Goal: Task Accomplishment & Management: Use online tool/utility

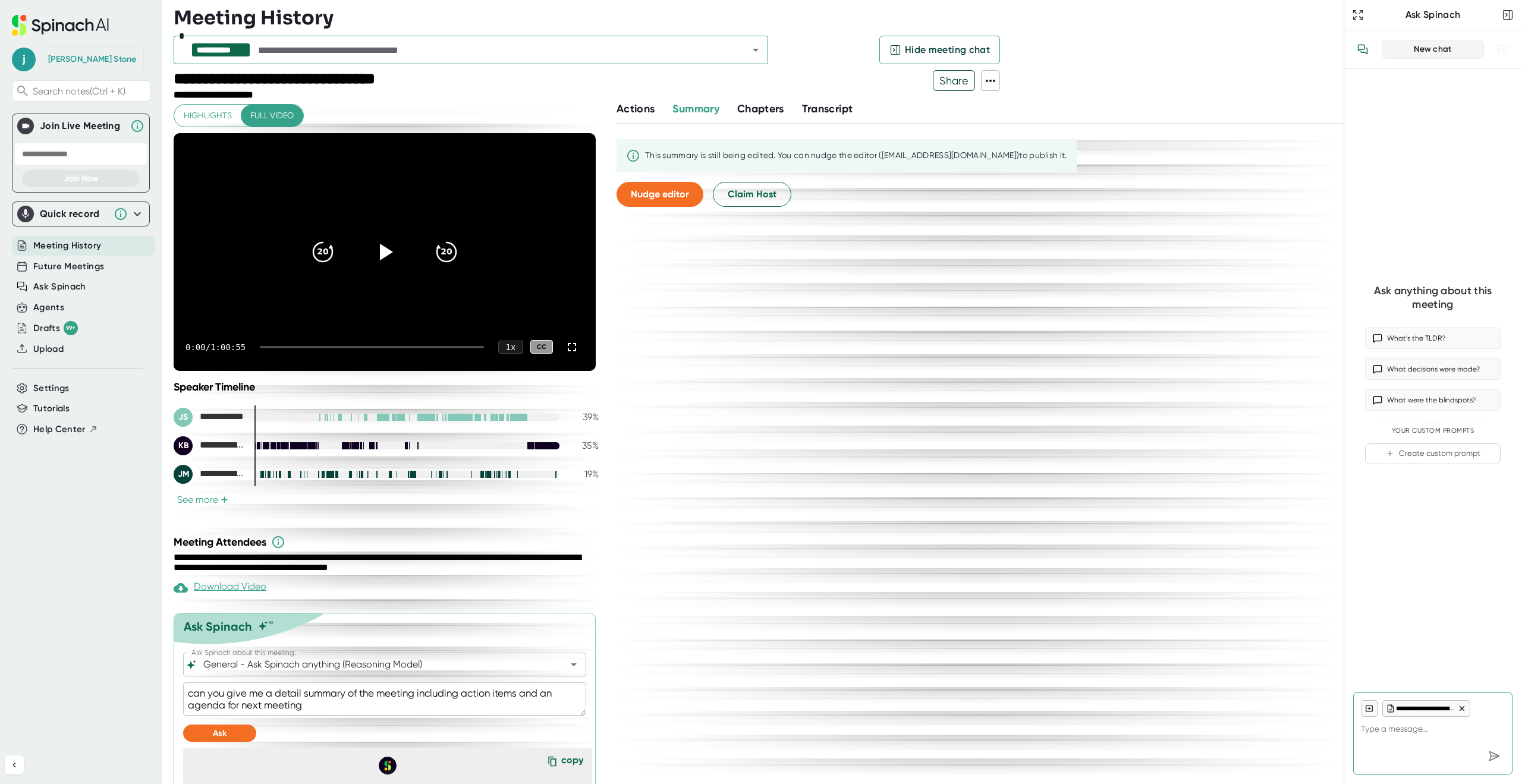
scroll to position [671, 0]
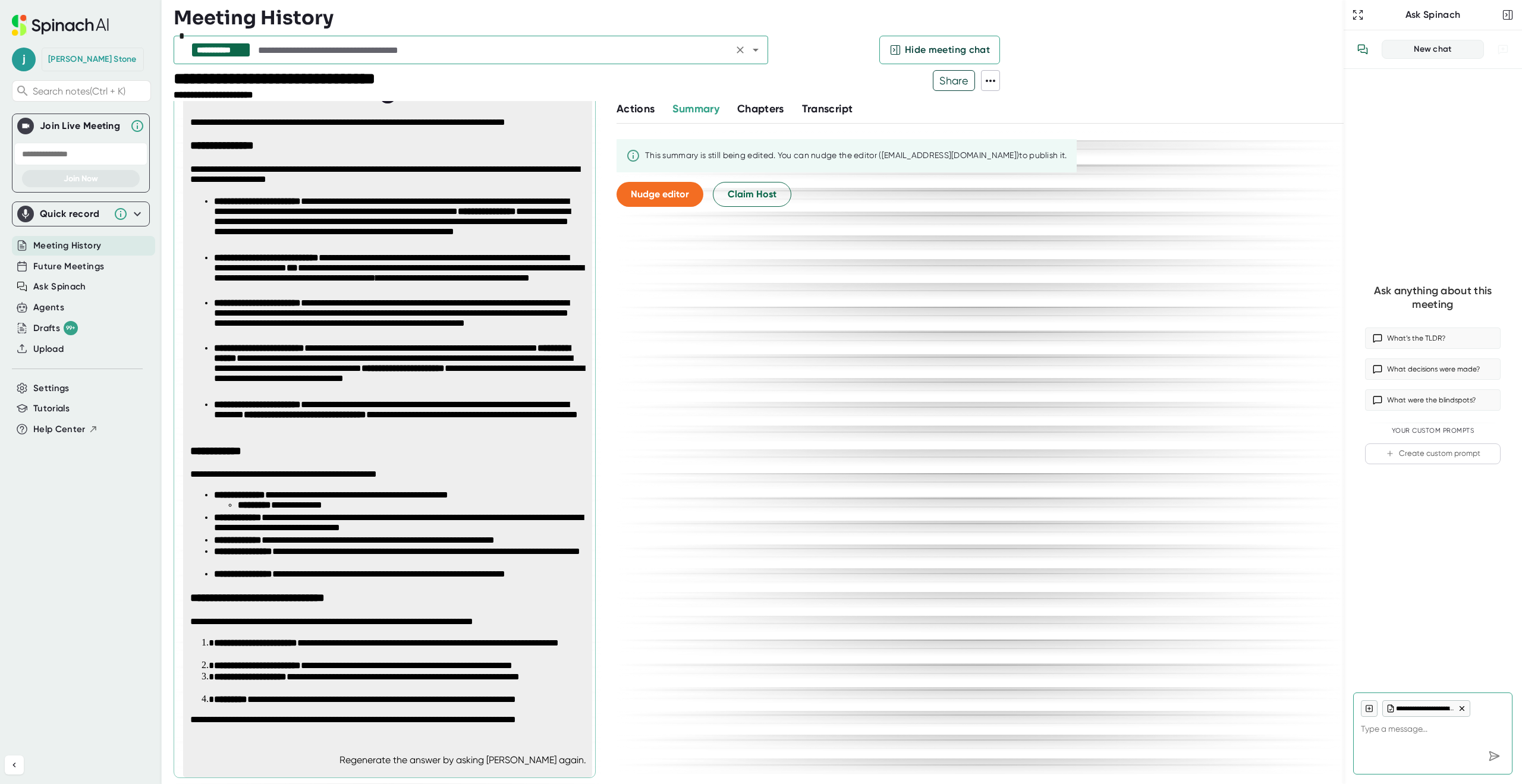
click at [299, 40] on div "**********" at bounding box center [471, 50] width 595 height 28
click at [300, 48] on input "text" at bounding box center [492, 50] width 474 height 17
click at [43, 349] on span "Upload" at bounding box center [48, 349] width 30 height 13
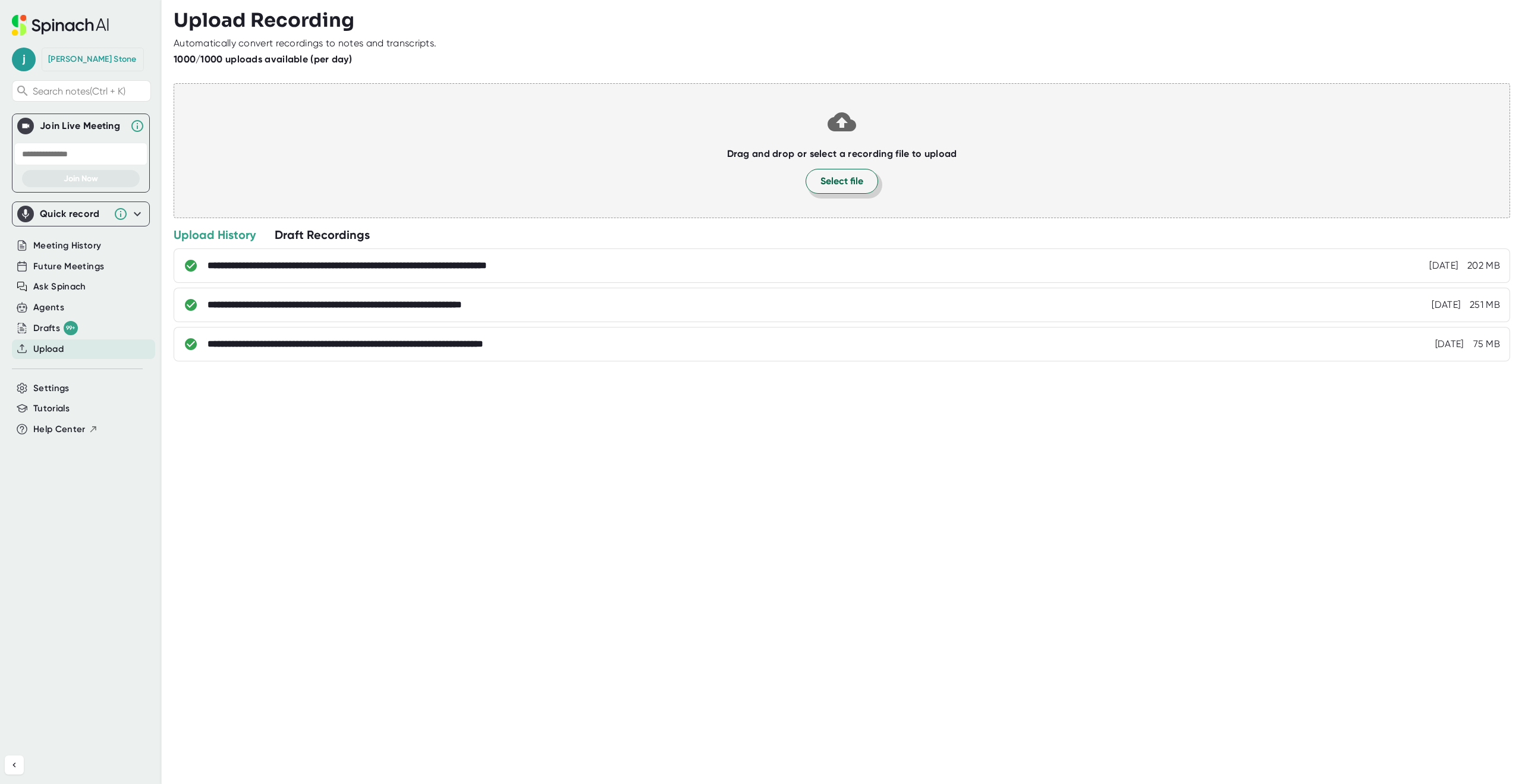
click at [837, 183] on span "Select file" at bounding box center [842, 181] width 43 height 14
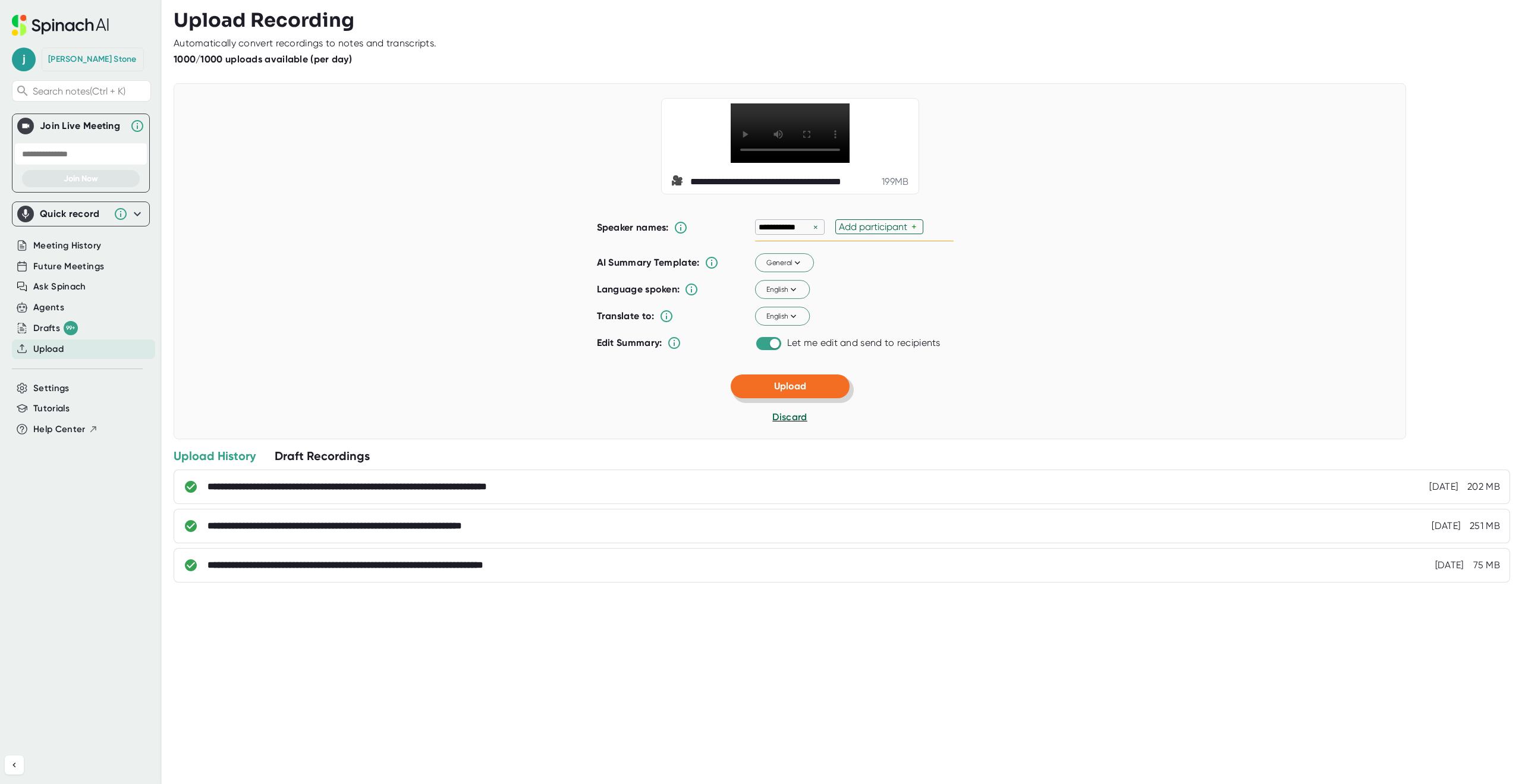
click at [740, 398] on button "Upload" at bounding box center [790, 386] width 119 height 24
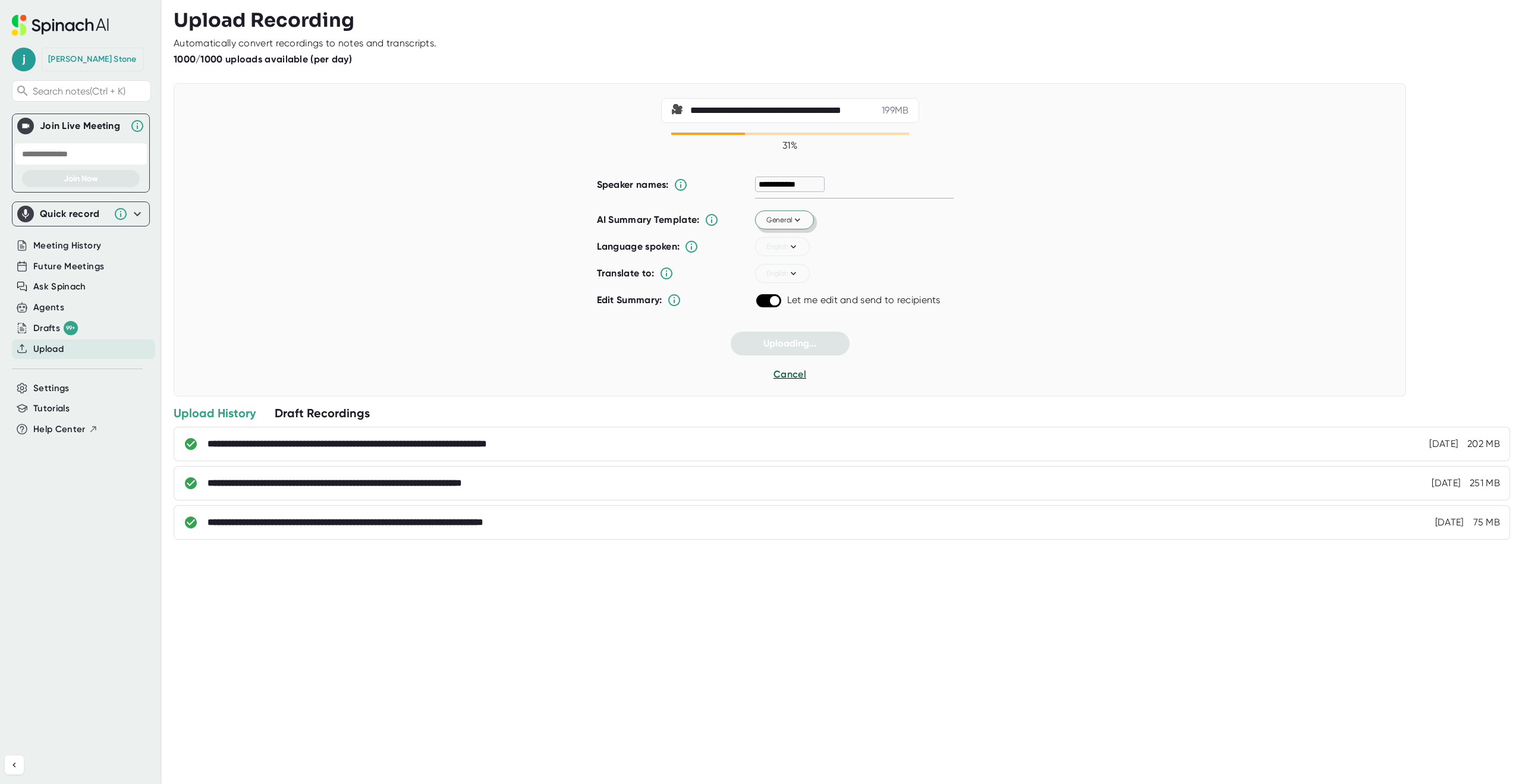
click at [795, 221] on icon at bounding box center [797, 220] width 6 height 4
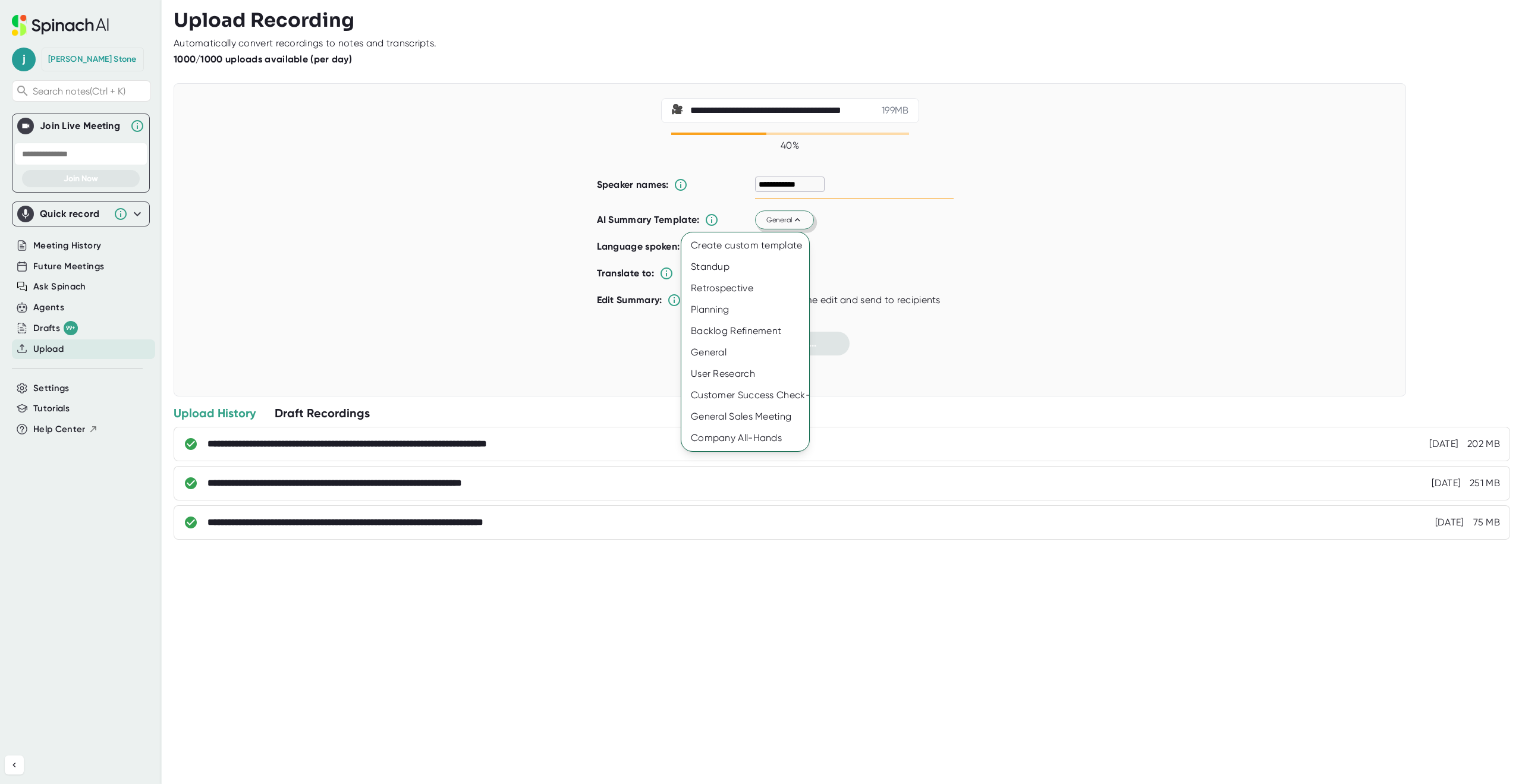
click at [463, 343] on div at bounding box center [761, 392] width 1522 height 784
